Goal: Obtain resource: Obtain resource

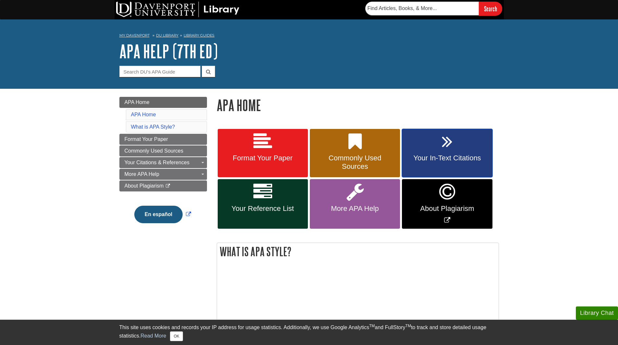
click at [450, 154] on link "Your In-Text Citations" at bounding box center [447, 153] width 90 height 49
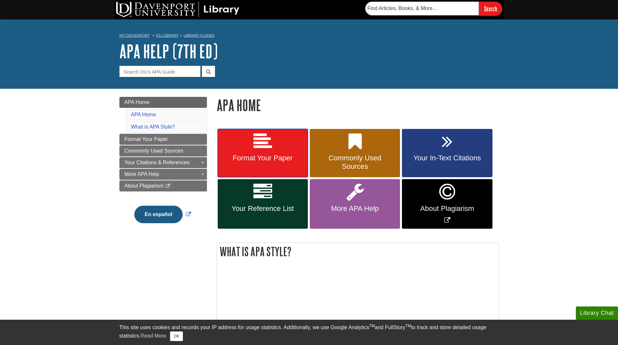
click at [282, 158] on span "Format Your Paper" at bounding box center [263, 158] width 80 height 8
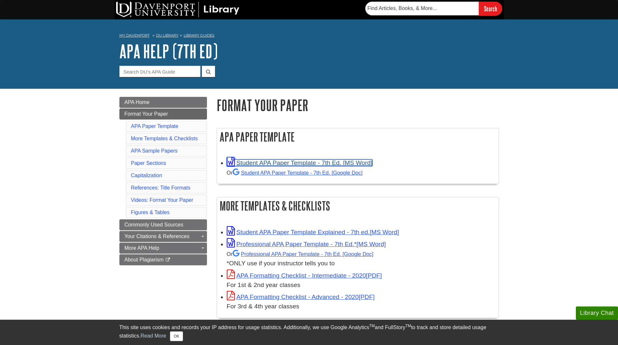
click at [328, 164] on link "Student APA Paper Template - 7th Ed. [MS Word]" at bounding box center [300, 163] width 146 height 7
